Goal: Check status: Check status

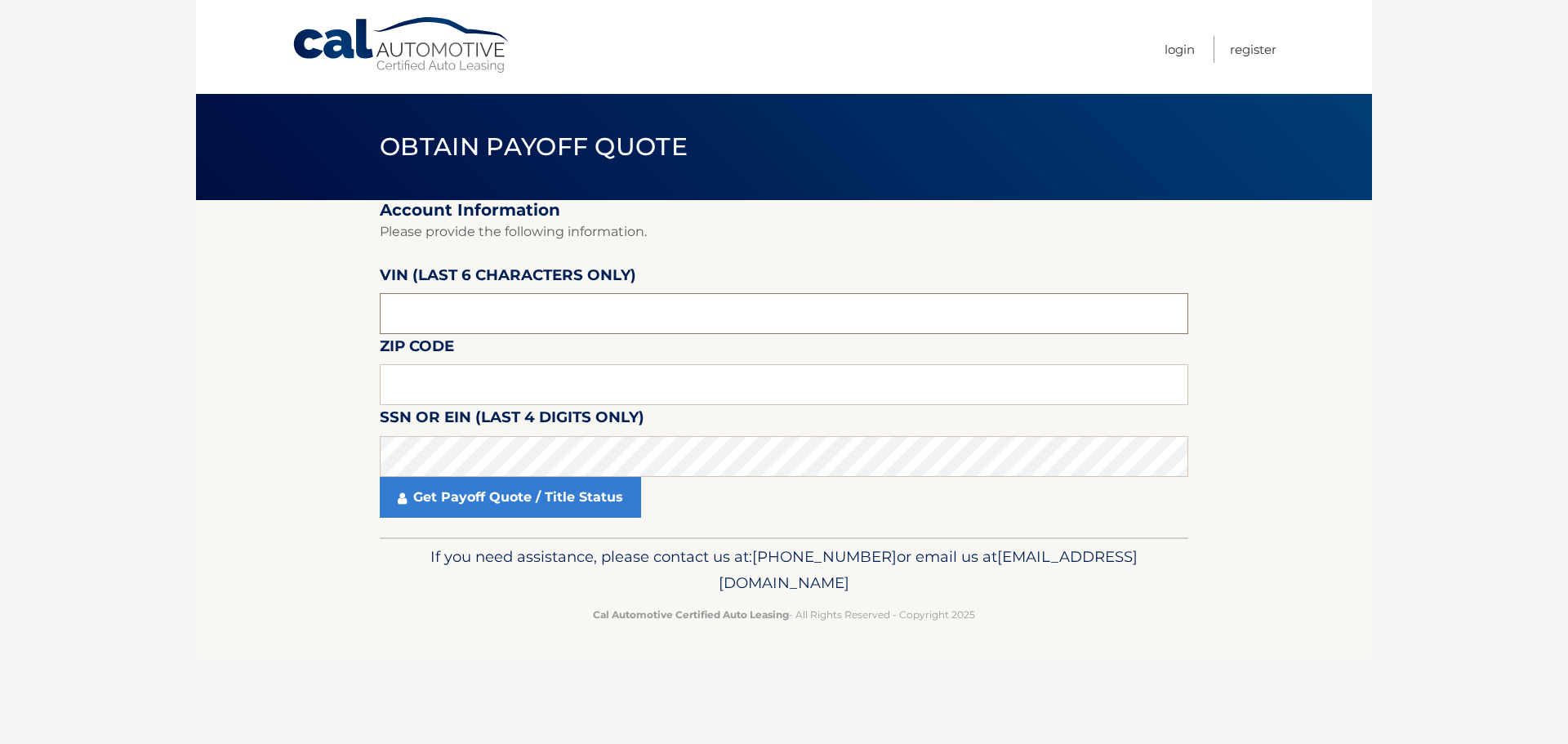
click at [556, 324] on input "text" at bounding box center [783, 314] width 808 height 41
type input "519713"
click at [505, 366] on input "text" at bounding box center [783, 385] width 808 height 41
type input "01543"
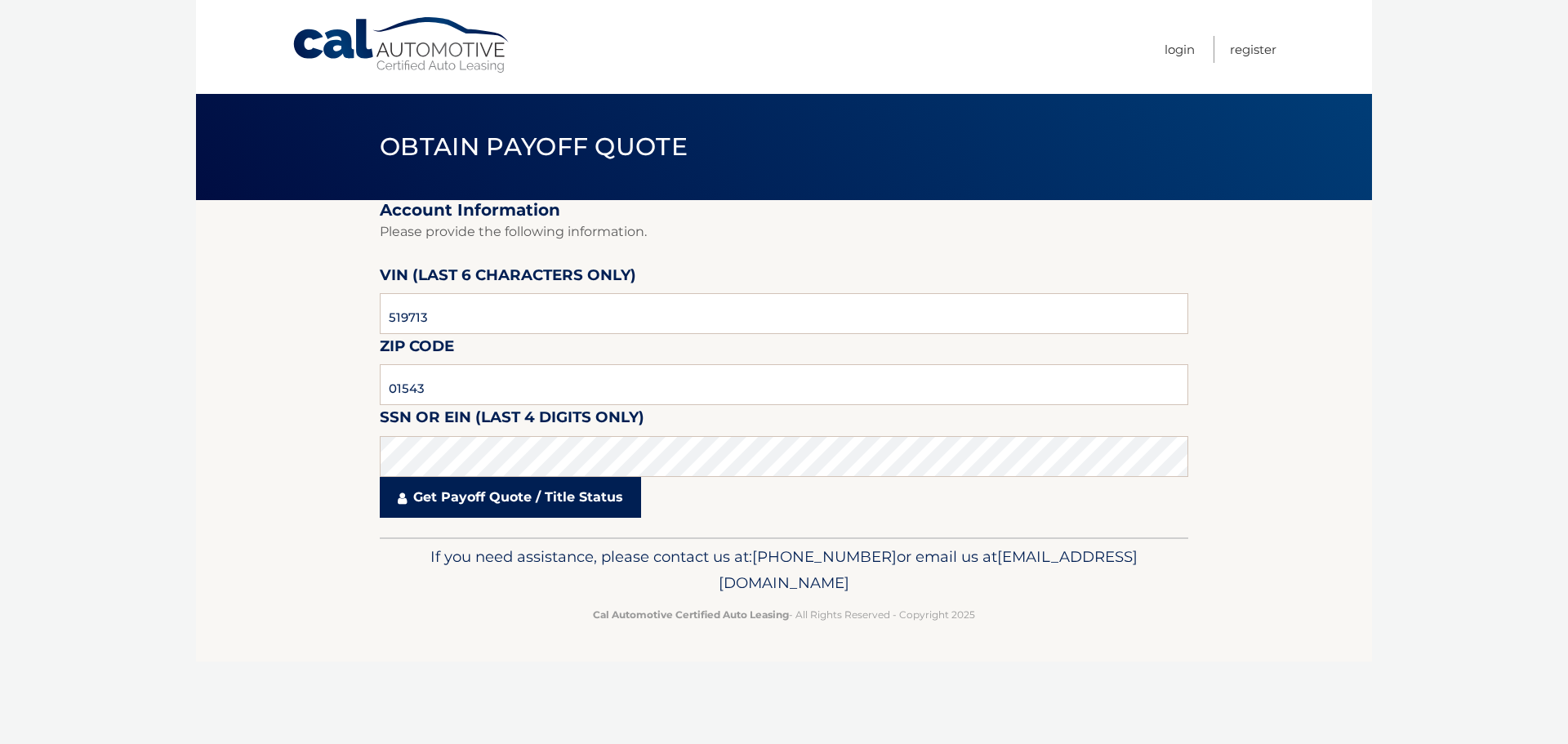
click at [555, 491] on link "Get Payoff Quote / Title Status" at bounding box center [510, 498] width 261 height 41
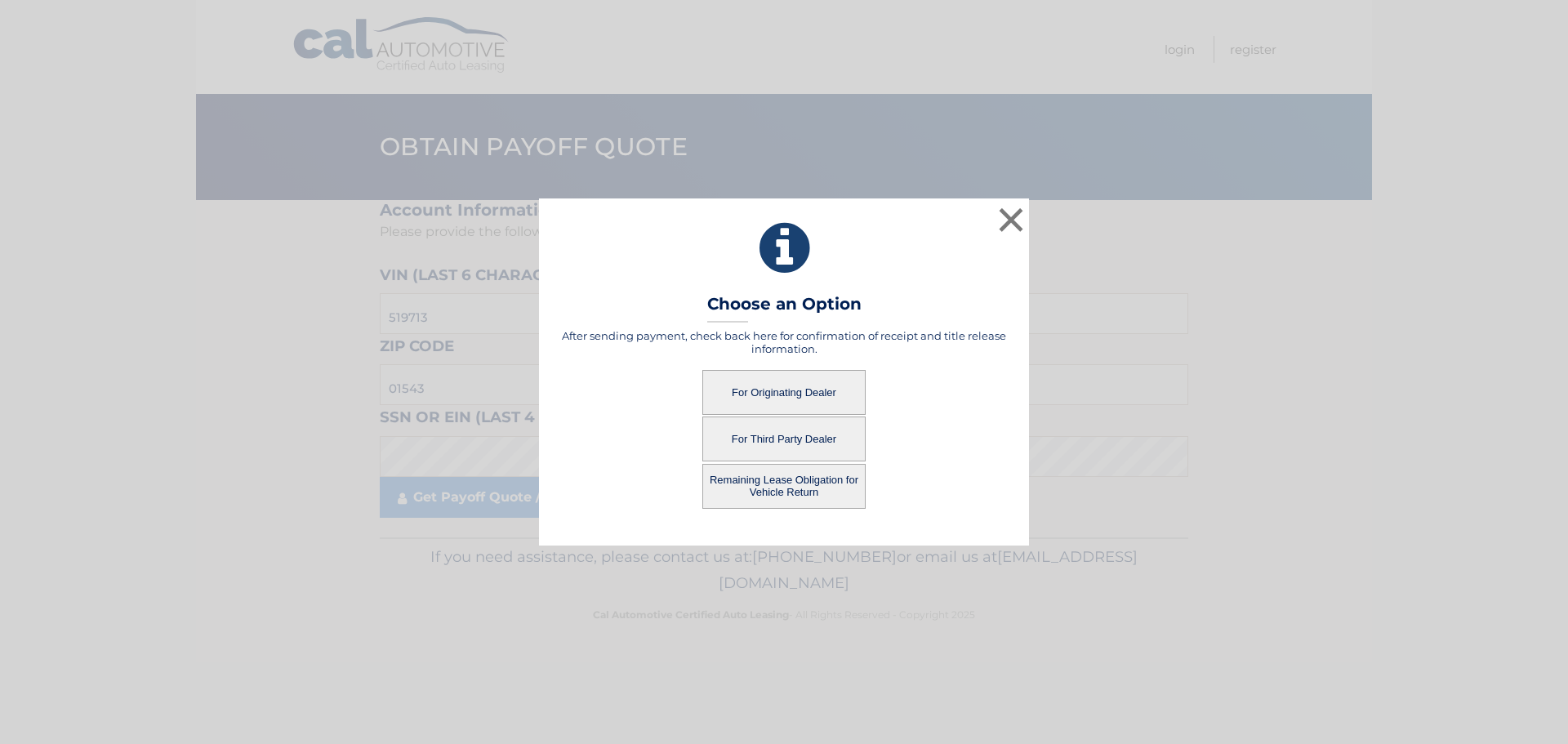
click at [782, 394] on button "For Originating Dealer" at bounding box center [784, 393] width 163 height 45
click at [778, 387] on button "For Originating Dealer" at bounding box center [784, 393] width 163 height 45
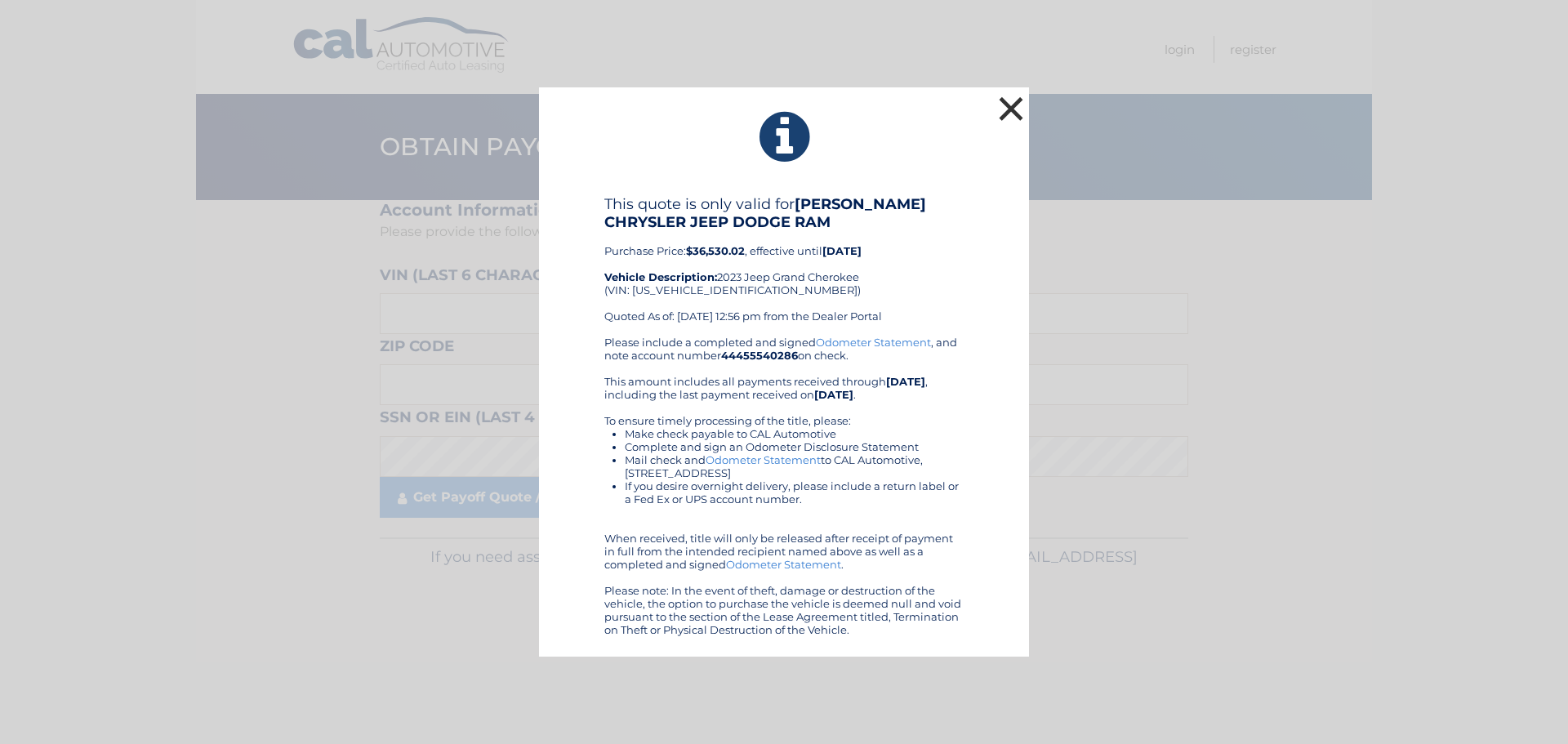
click at [1002, 112] on button "×" at bounding box center [1011, 108] width 33 height 33
